Goal: Book appointment/travel/reservation

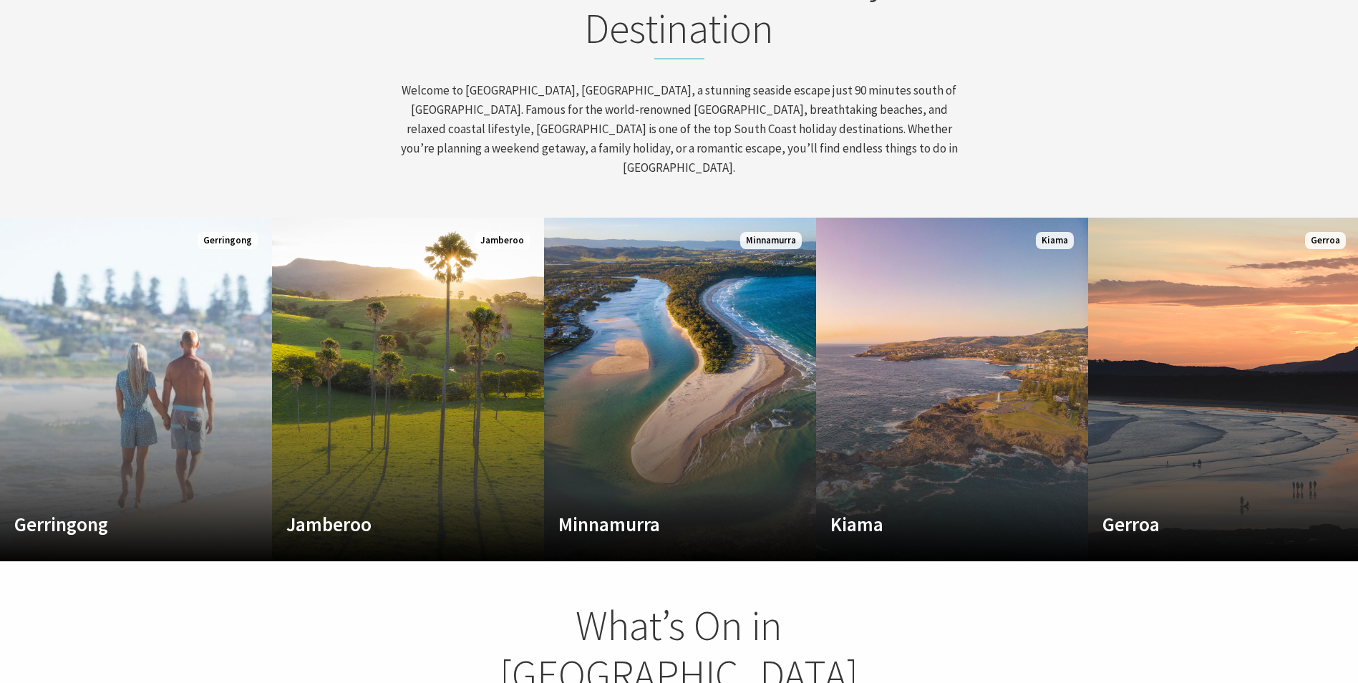
scroll to position [250, 1369]
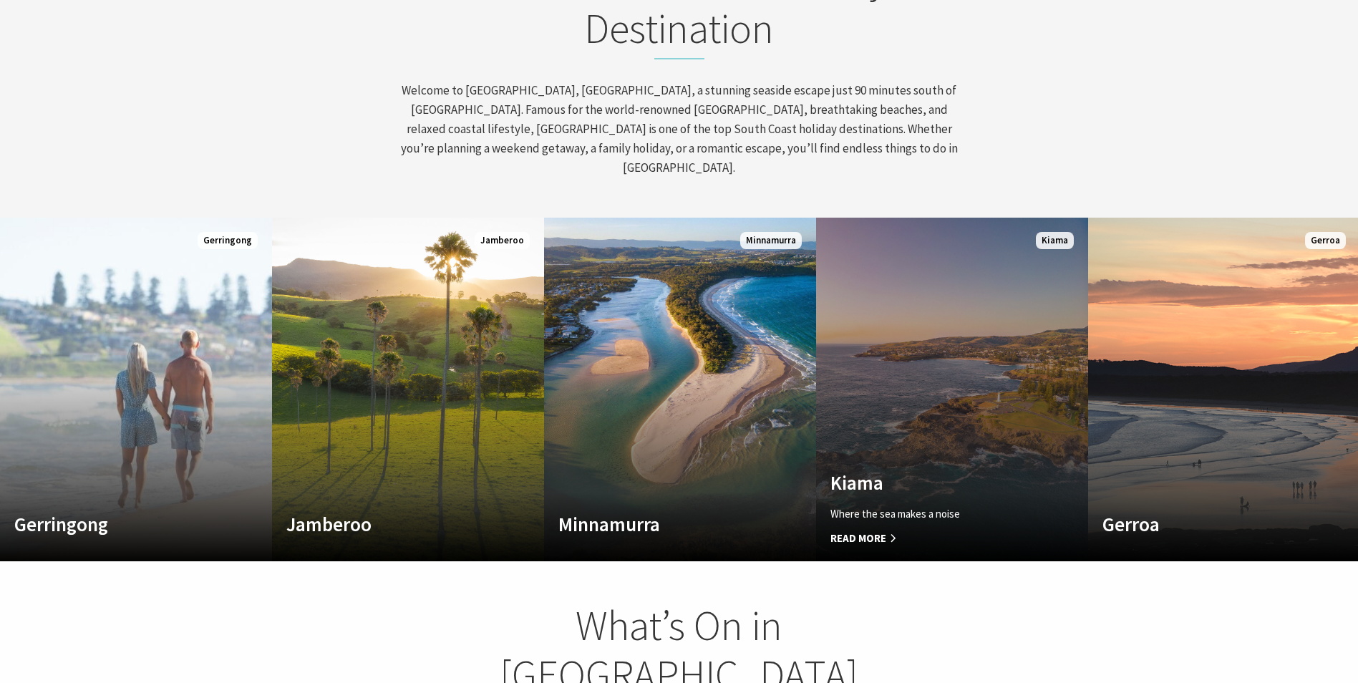
click at [937, 428] on link "Custom Image Used Kiama Where the sea makes a noise Read More Kiama" at bounding box center [952, 390] width 272 height 344
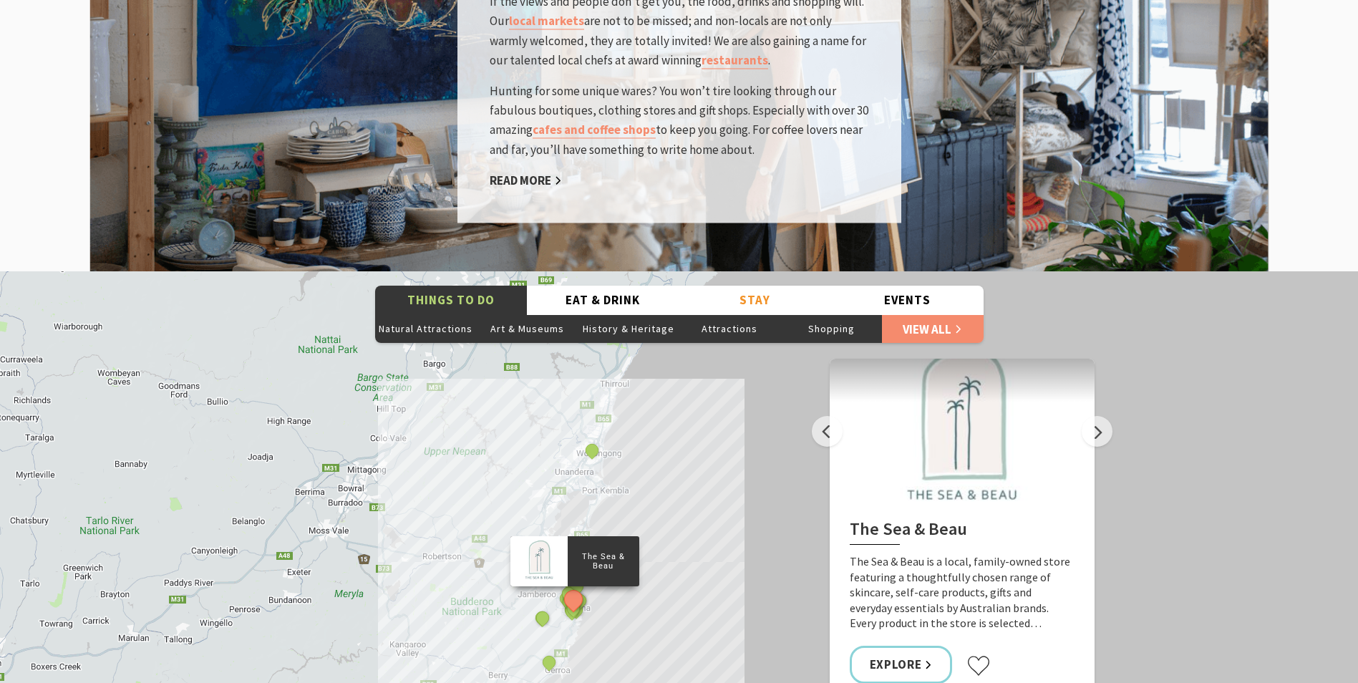
scroll to position [2435, 0]
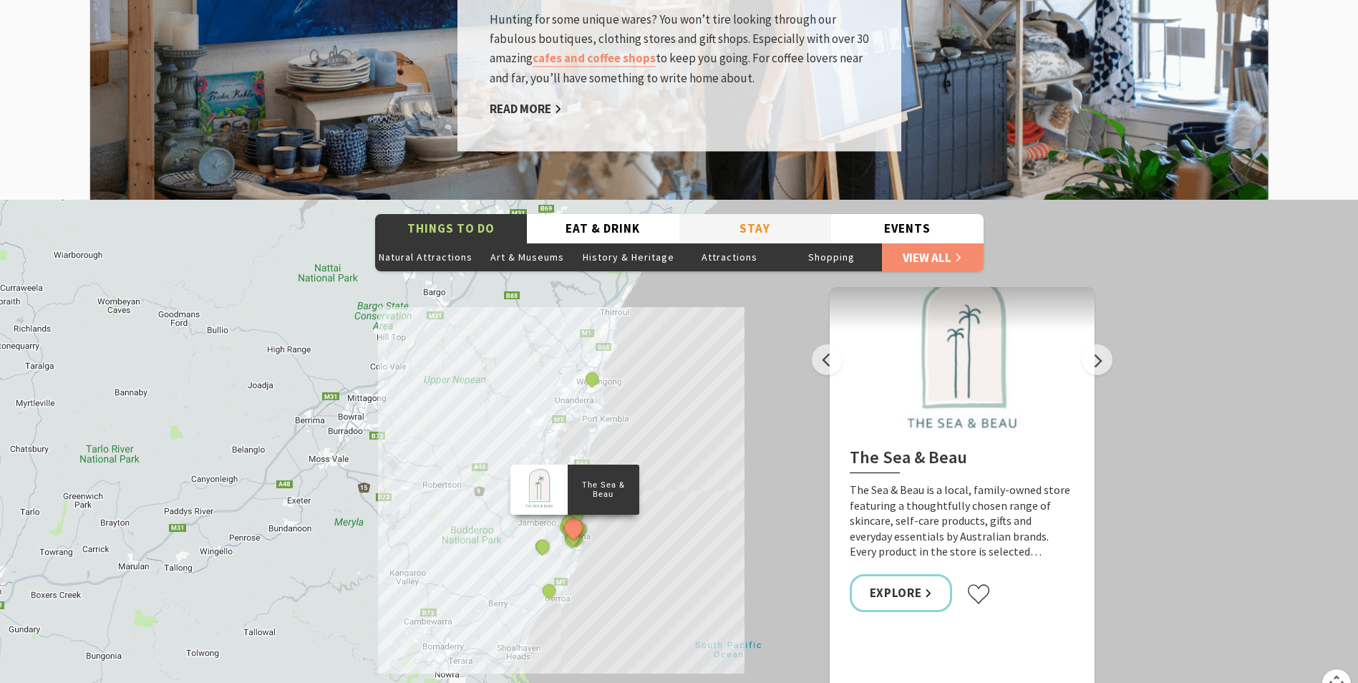
click at [743, 214] on button "Stay" at bounding box center [756, 228] width 153 height 29
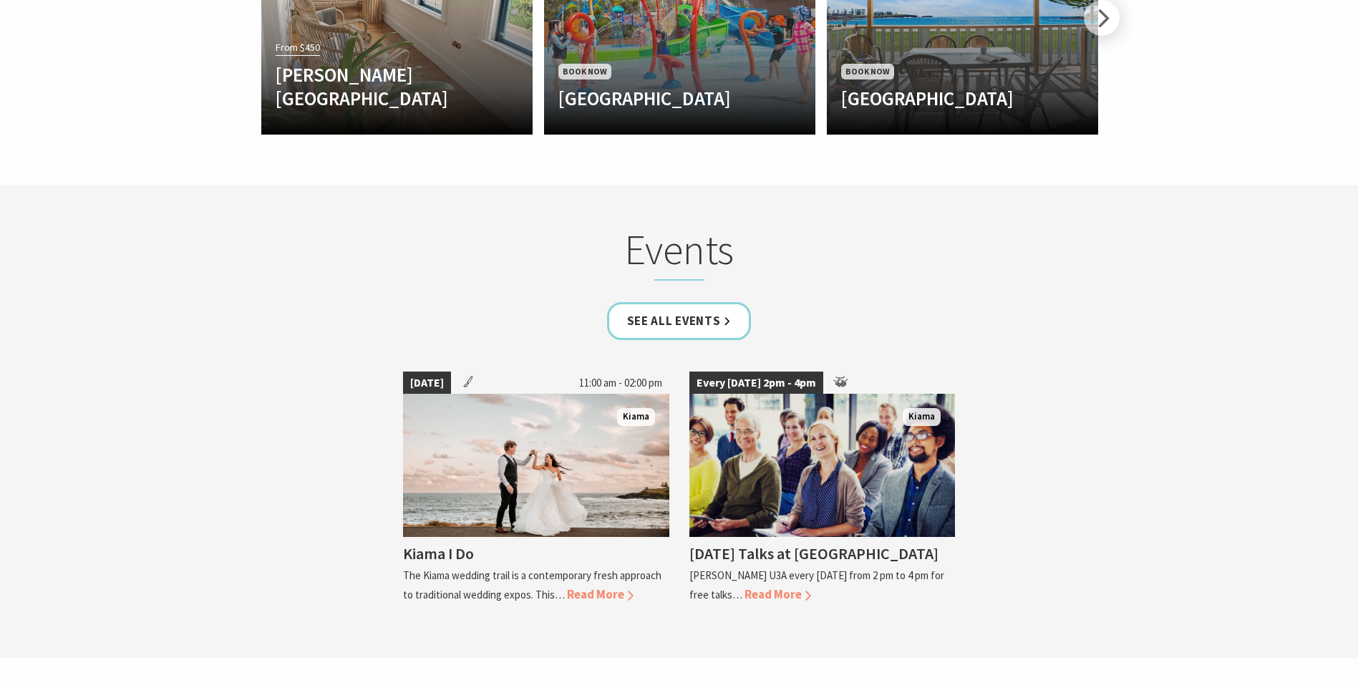
scroll to position [3198, 0]
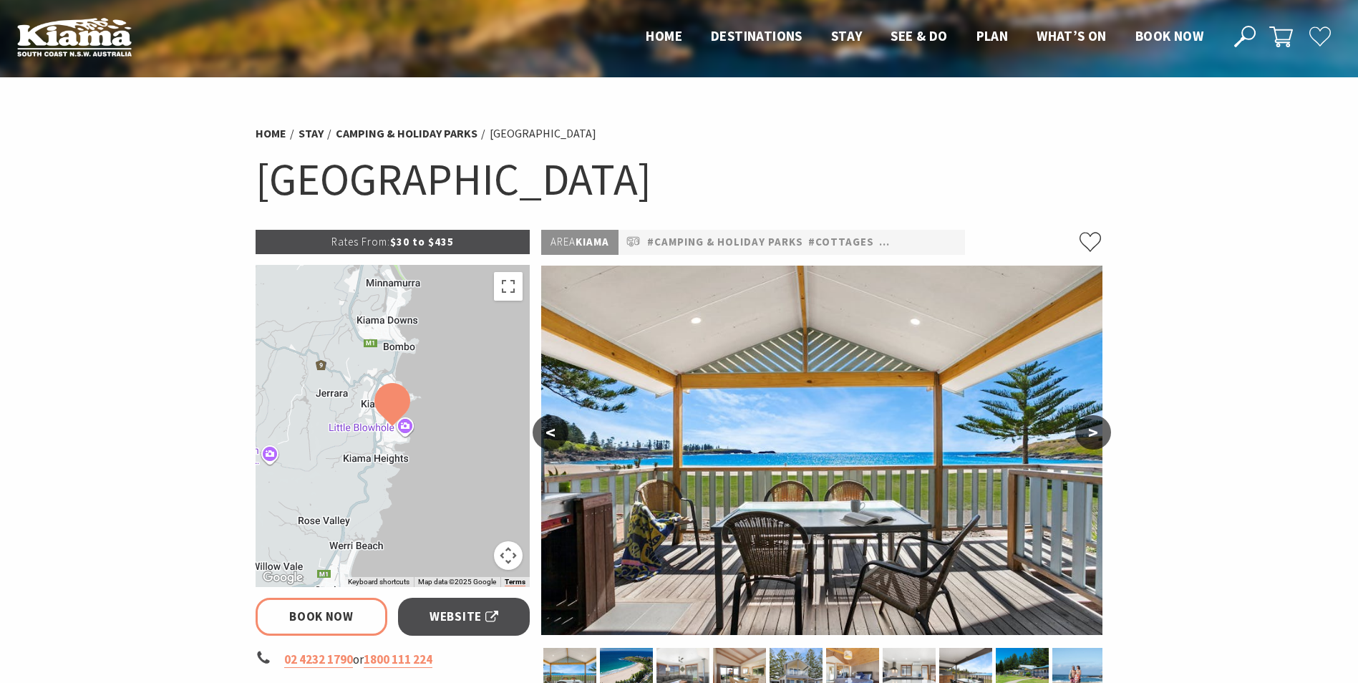
select select "3"
select select "2"
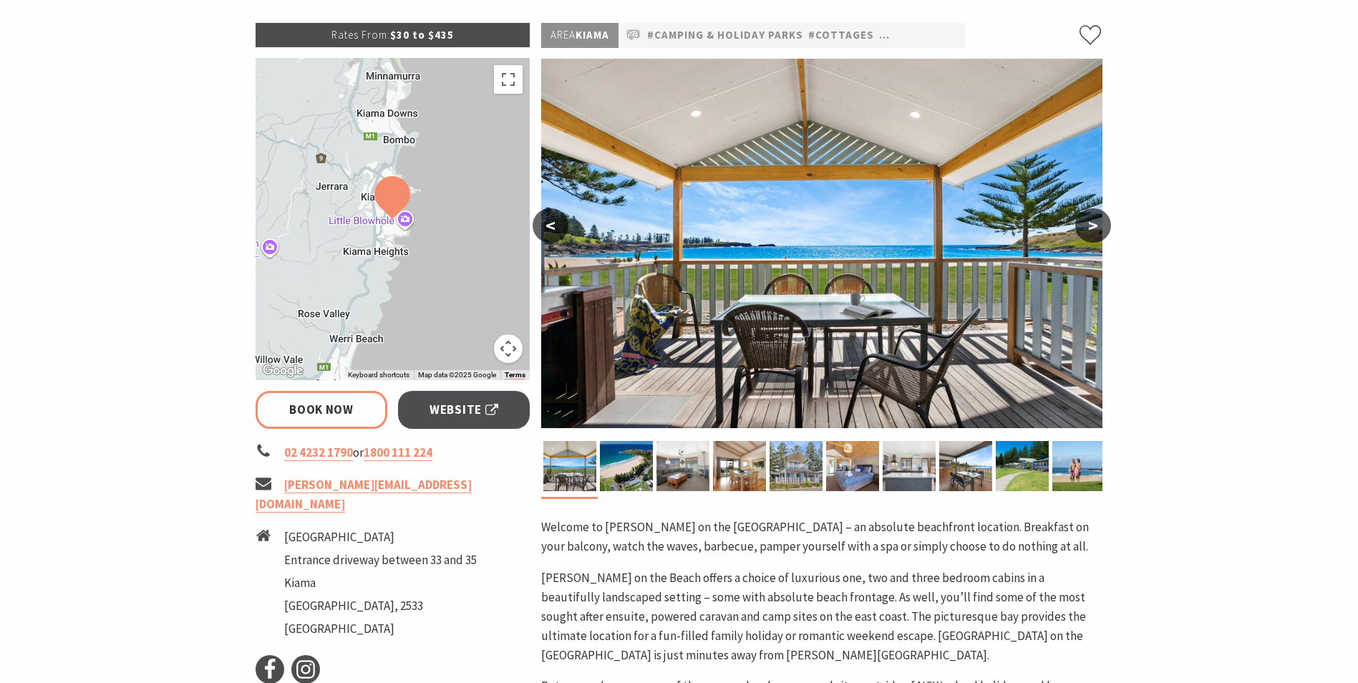
scroll to position [215, 0]
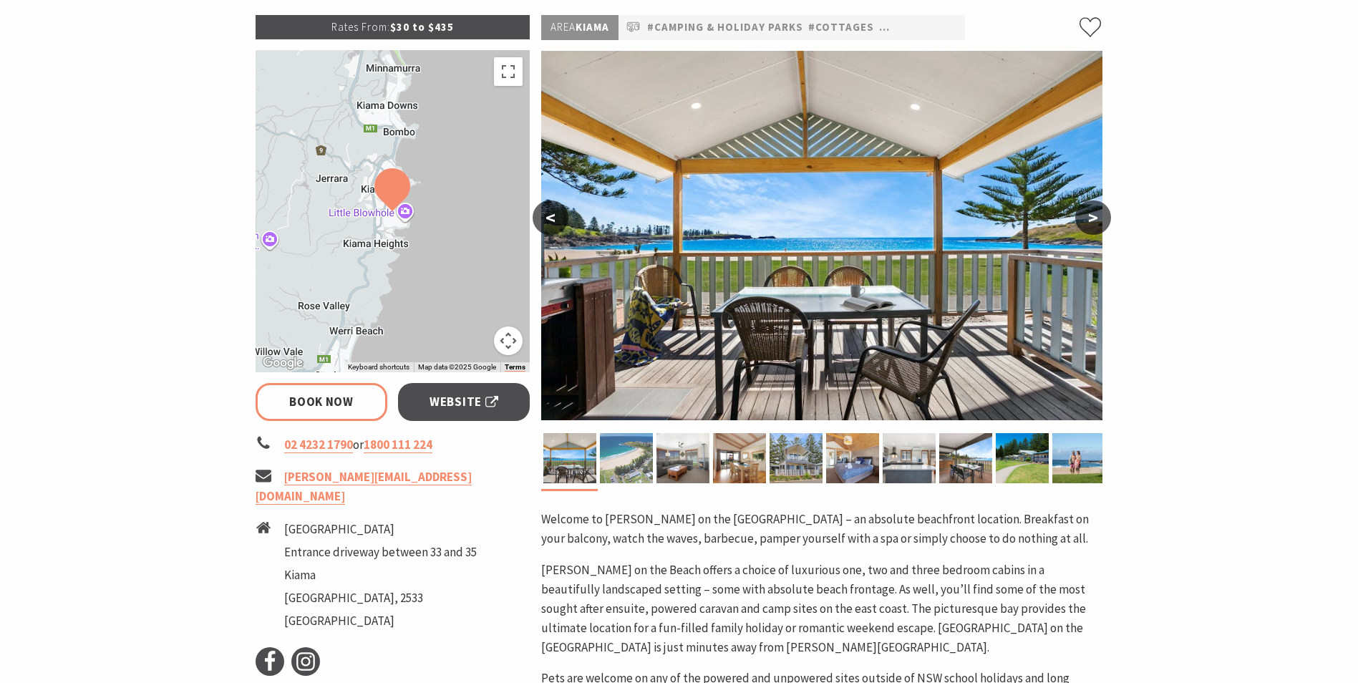
click at [617, 463] on img at bounding box center [626, 458] width 53 height 50
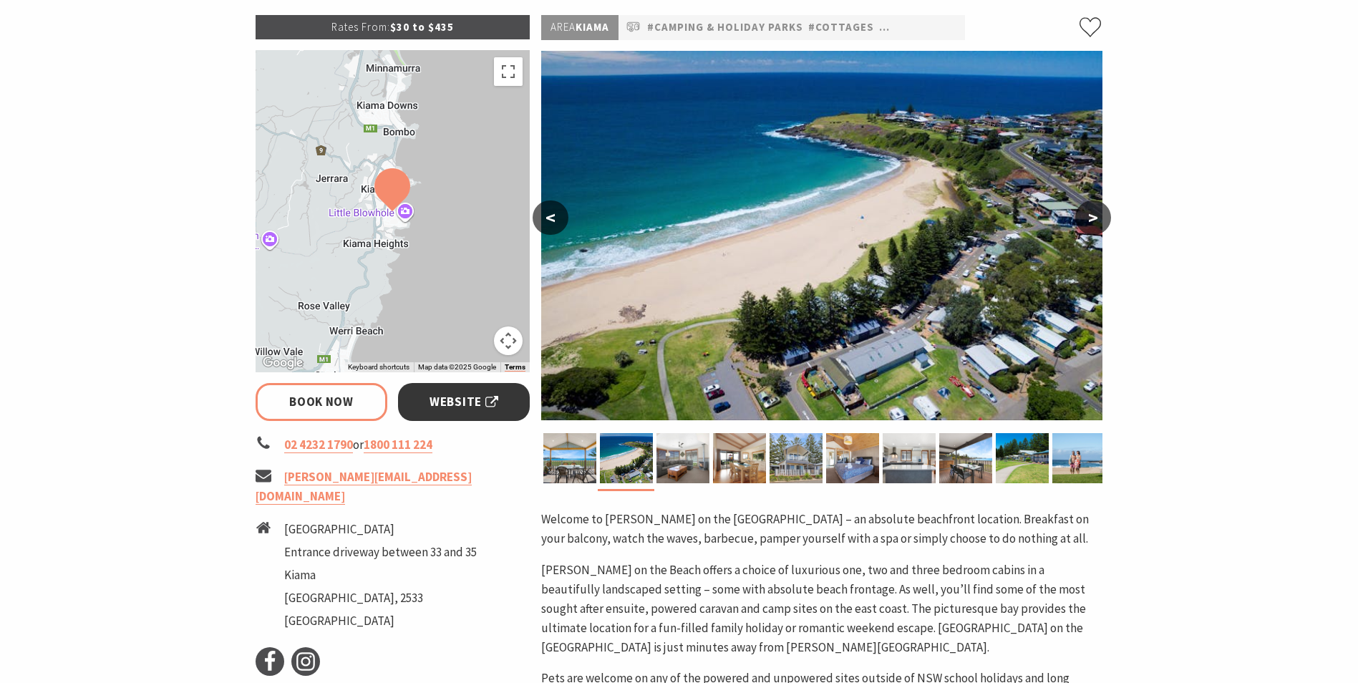
click at [477, 404] on span "Website" at bounding box center [464, 401] width 69 height 19
select select "3"
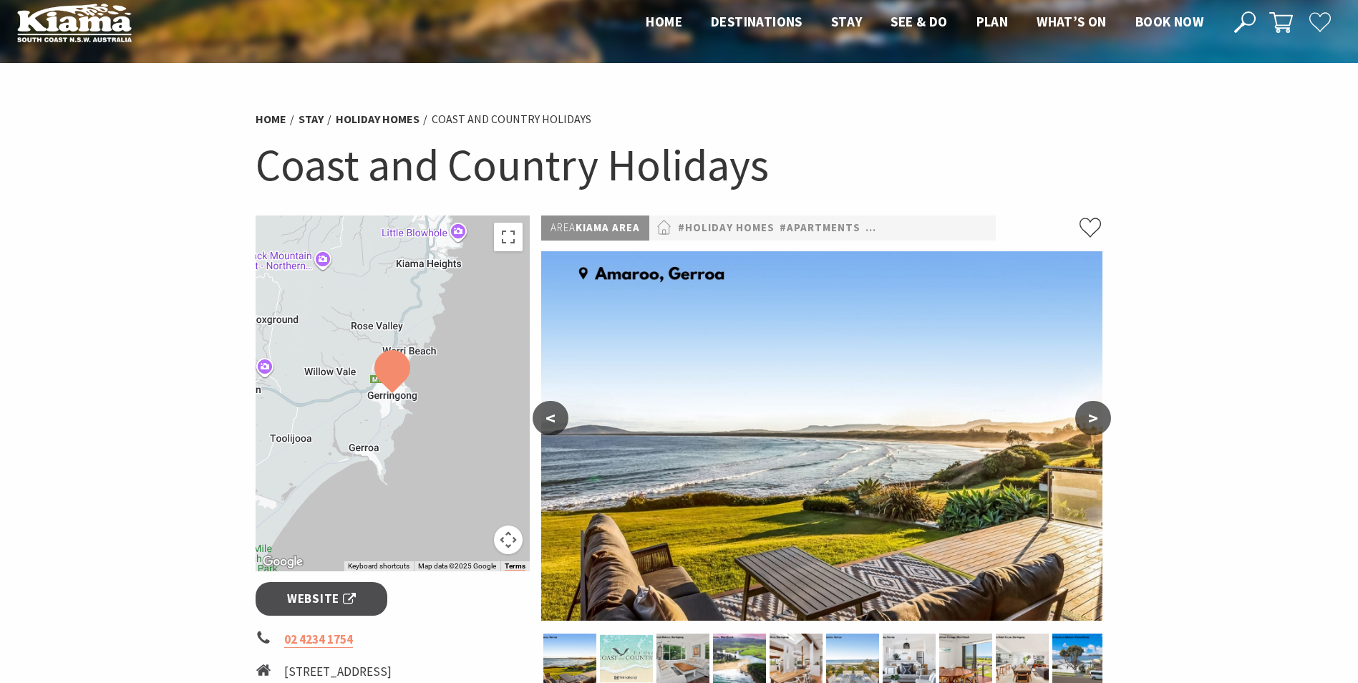
scroll to position [143, 0]
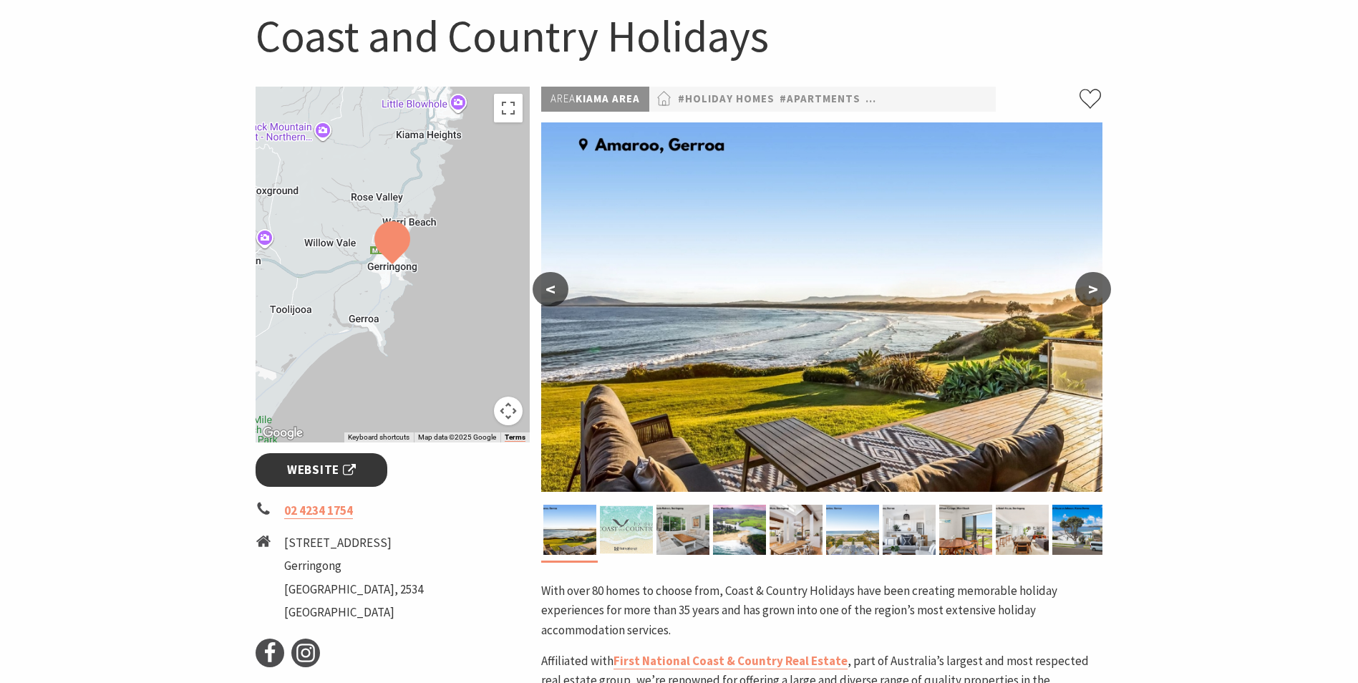
click at [367, 486] on link "Website" at bounding box center [322, 470] width 132 height 34
